Goal: Information Seeking & Learning: Learn about a topic

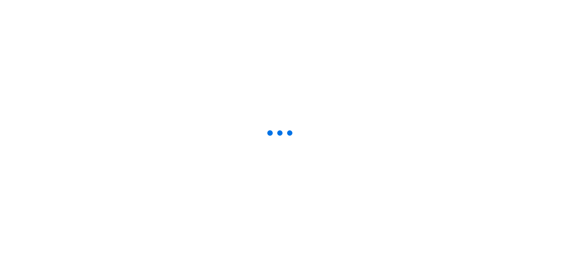
click at [89, 149] on div at bounding box center [280, 133] width 561 height 266
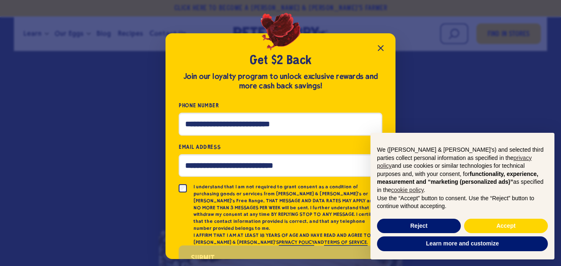
click at [383, 44] on icon "Close popup" at bounding box center [381, 48] width 10 height 10
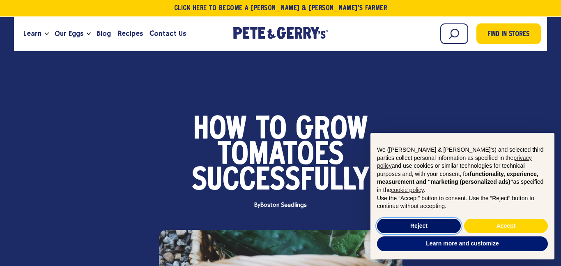
click at [405, 226] on button "Reject" at bounding box center [419, 226] width 84 height 15
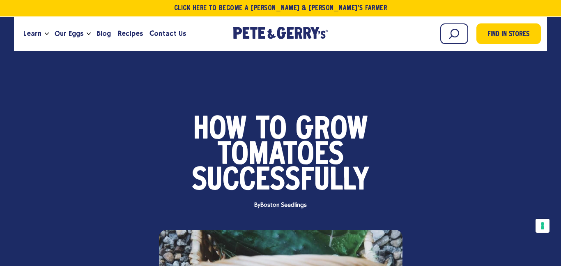
click at [384, 114] on div "Education Farming How to Grow Tomatoes Successfully By" at bounding box center [280, 204] width 555 height 273
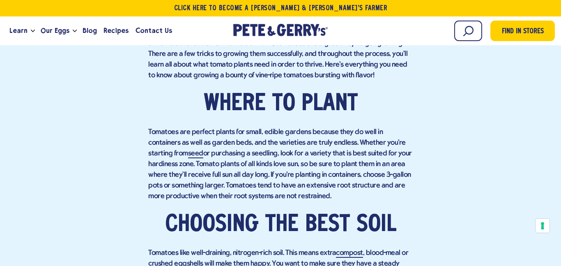
scroll to position [1018, 0]
